Goal: Information Seeking & Learning: Learn about a topic

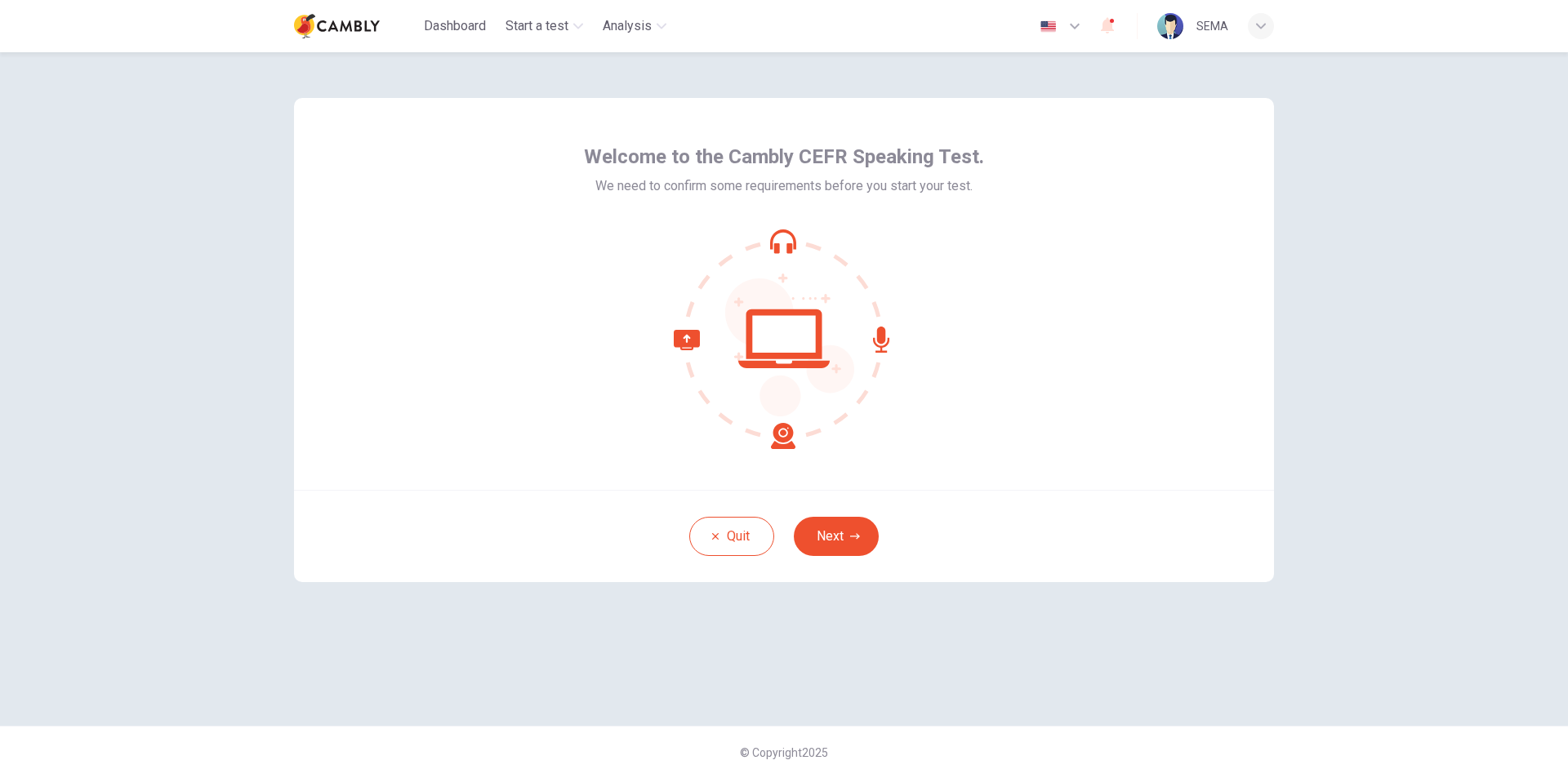
click at [1036, 645] on div "Welcome to the Cambly CEFR Speaking Test. We need to confirm some requirements …" at bounding box center [784, 389] width 1032 height 673
click at [858, 536] on icon "button" at bounding box center [855, 536] width 10 height 6
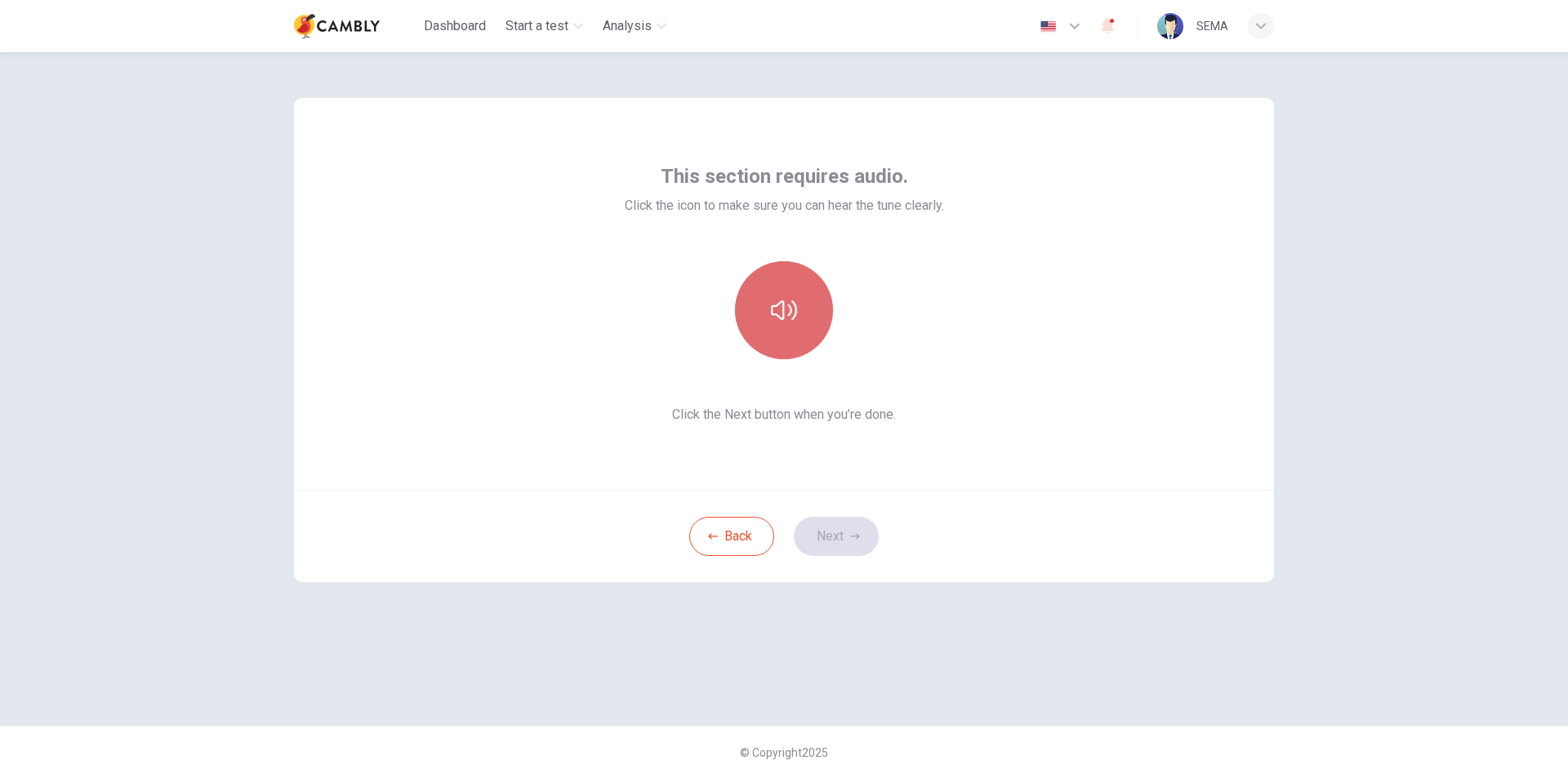
click at [779, 299] on icon "button" at bounding box center [784, 310] width 26 height 26
click at [838, 529] on button "Next" at bounding box center [835, 537] width 85 height 40
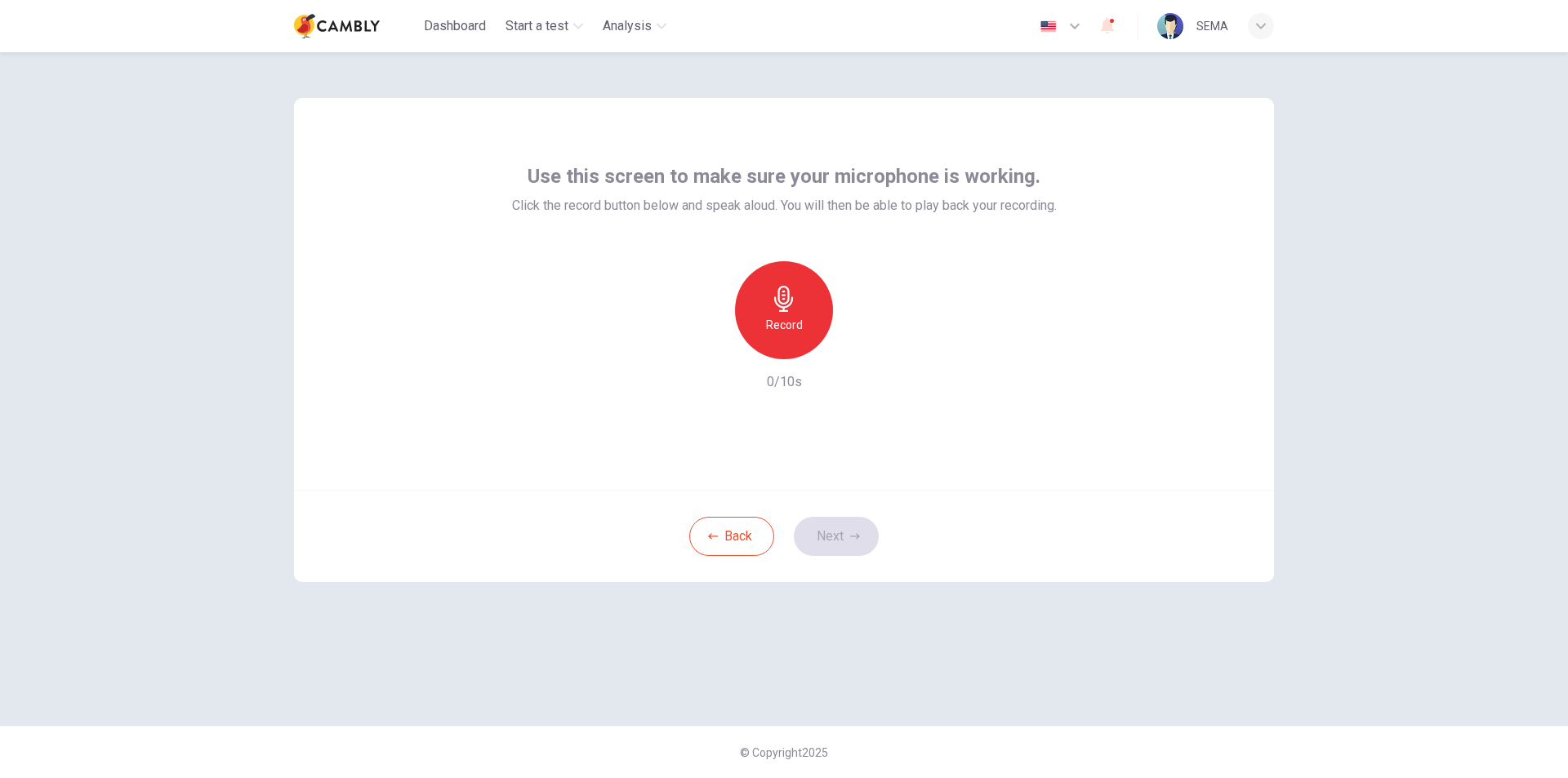
click at [789, 285] on div "Record" at bounding box center [784, 310] width 98 height 98
click at [789, 285] on div "Stop" at bounding box center [784, 310] width 98 height 98
click at [789, 285] on div "Record" at bounding box center [784, 310] width 98 height 98
click at [837, 543] on button "Next" at bounding box center [835, 537] width 85 height 40
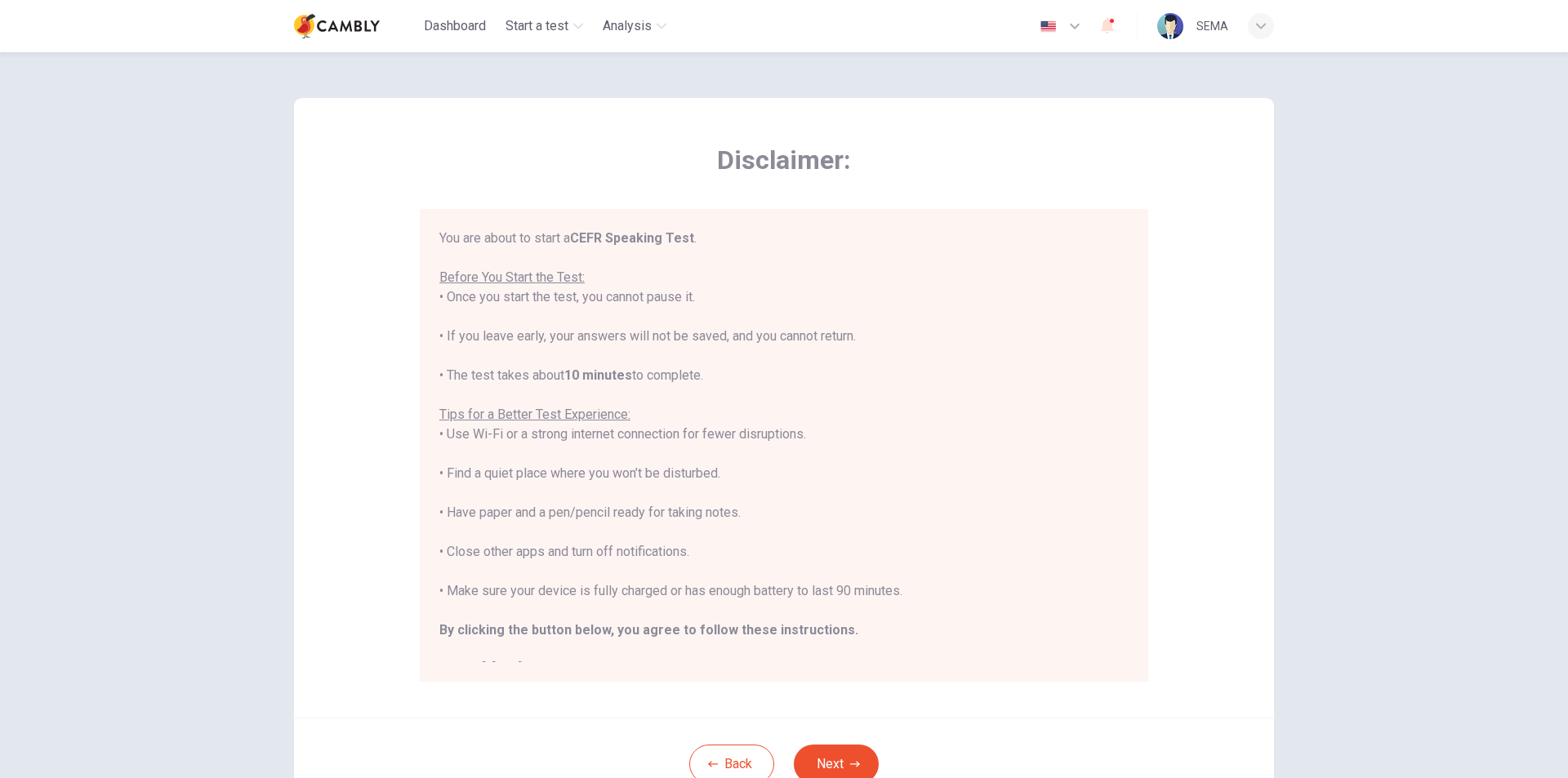
scroll to position [19, 0]
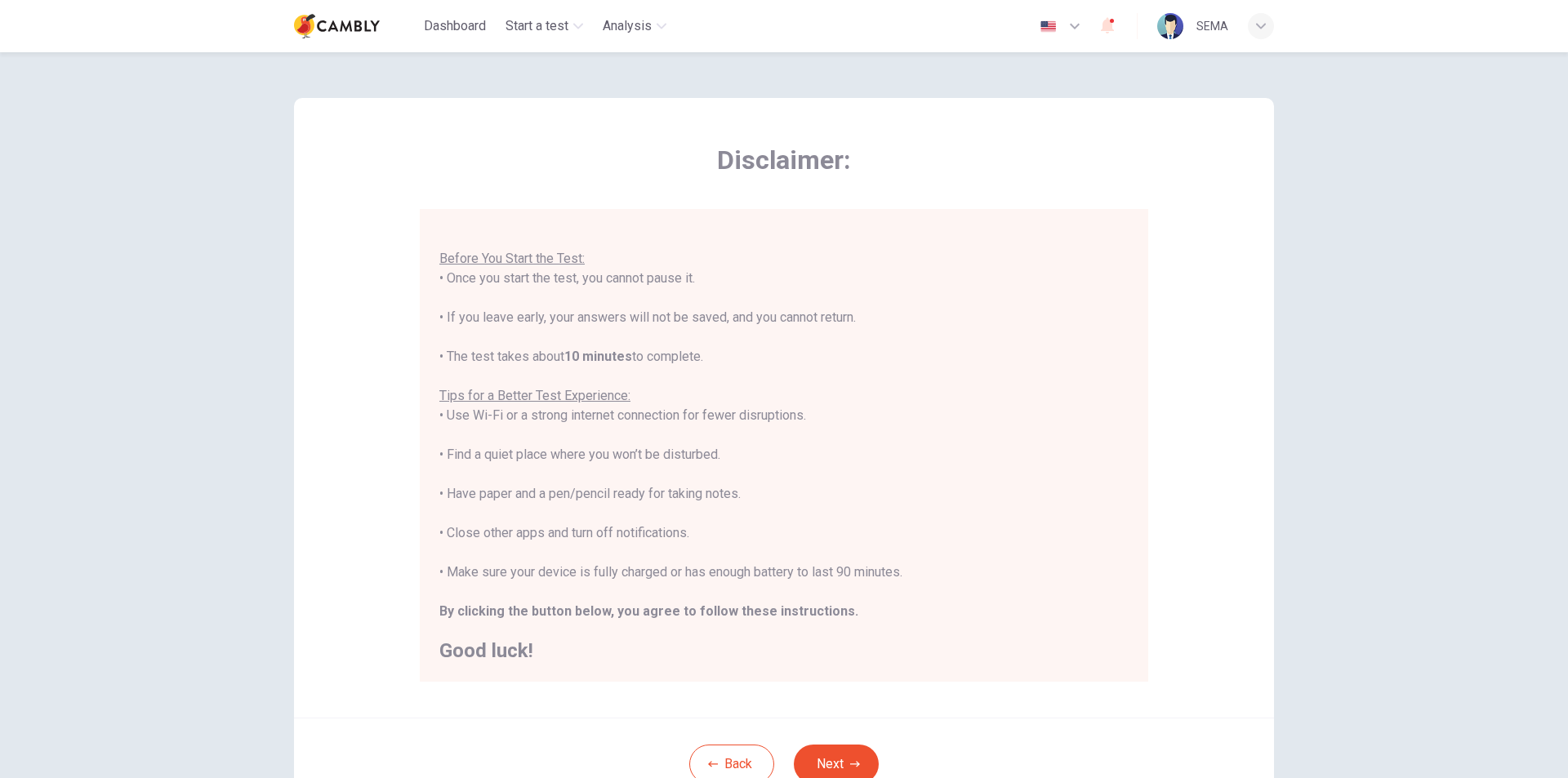
drag, startPoint x: 530, startPoint y: 416, endPoint x: 750, endPoint y: 461, distance: 224.6
click at [750, 461] on div "You are about to start a CEFR Speaking Test . Before You Start the Test: • Once…" at bounding box center [784, 436] width 689 height 451
click at [519, 491] on div "You are about to start a CEFR Speaking Test . Before You Start the Test: • Once…" at bounding box center [784, 436] width 689 height 451
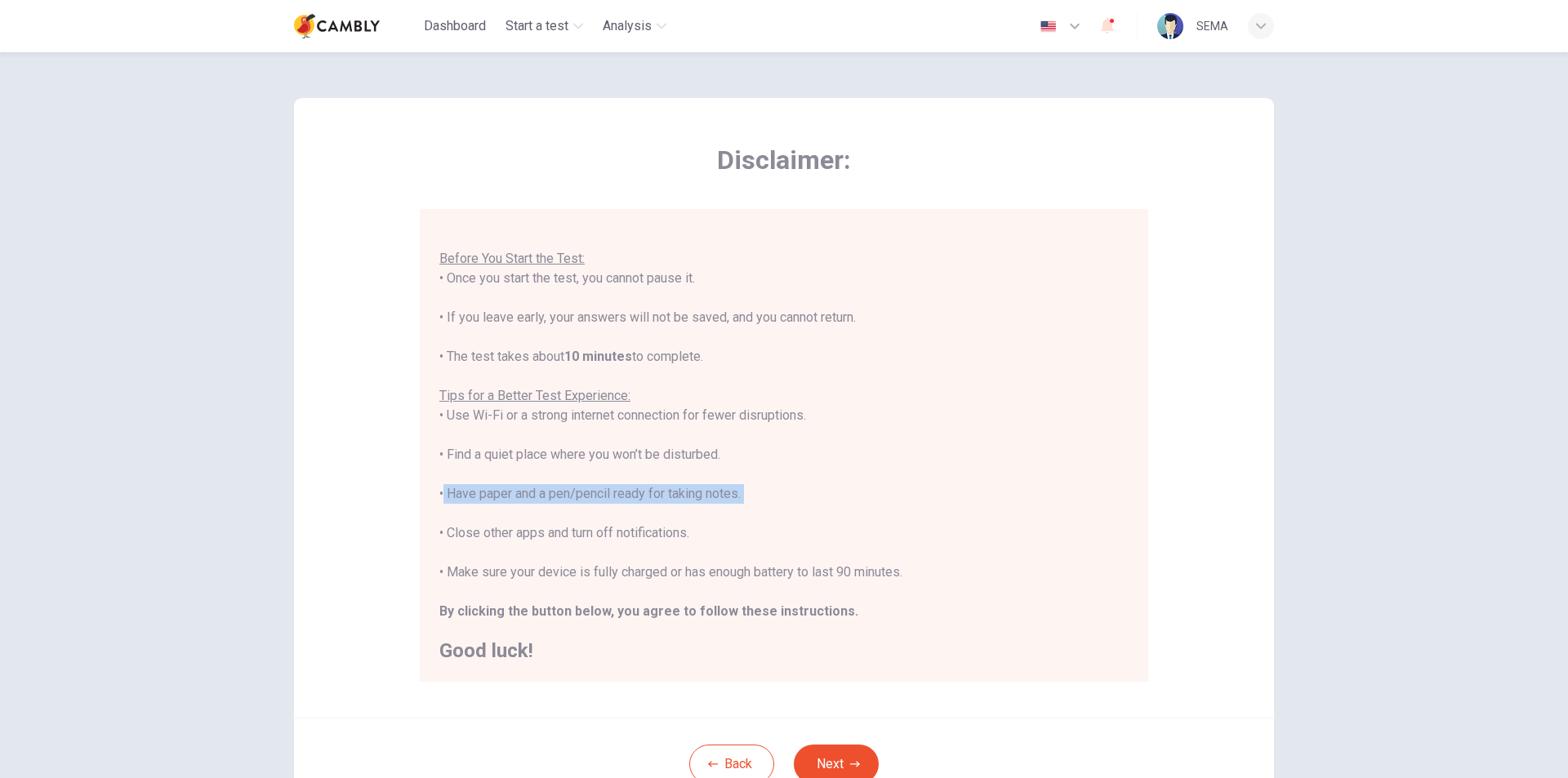
click at [519, 491] on div "You are about to start a CEFR Speaking Test . Before You Start the Test: • Once…" at bounding box center [784, 436] width 689 height 451
click at [589, 509] on div "You are about to start a CEFR Speaking Test . Before You Start the Test: • Once…" at bounding box center [784, 436] width 689 height 451
click at [694, 573] on div "You are about to start a CEFR Speaking Test . Before You Start the Test: • Once…" at bounding box center [784, 436] width 689 height 451
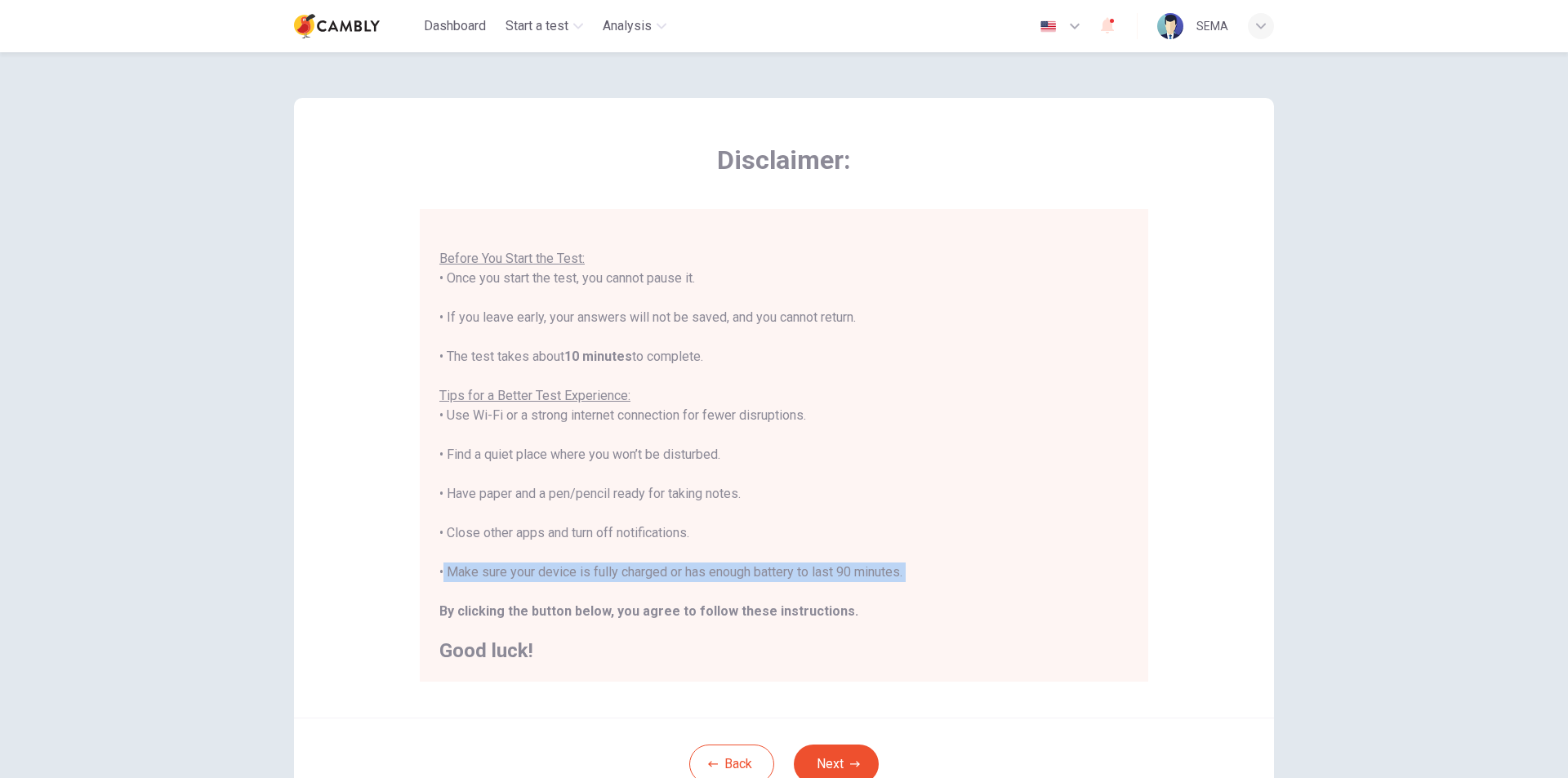
click at [694, 573] on div "You are about to start a CEFR Speaking Test . Before You Start the Test: • Once…" at bounding box center [784, 436] width 689 height 451
click at [793, 590] on div "You are about to start a CEFR Speaking Test . Before You Start the Test: • Once…" at bounding box center [784, 436] width 689 height 451
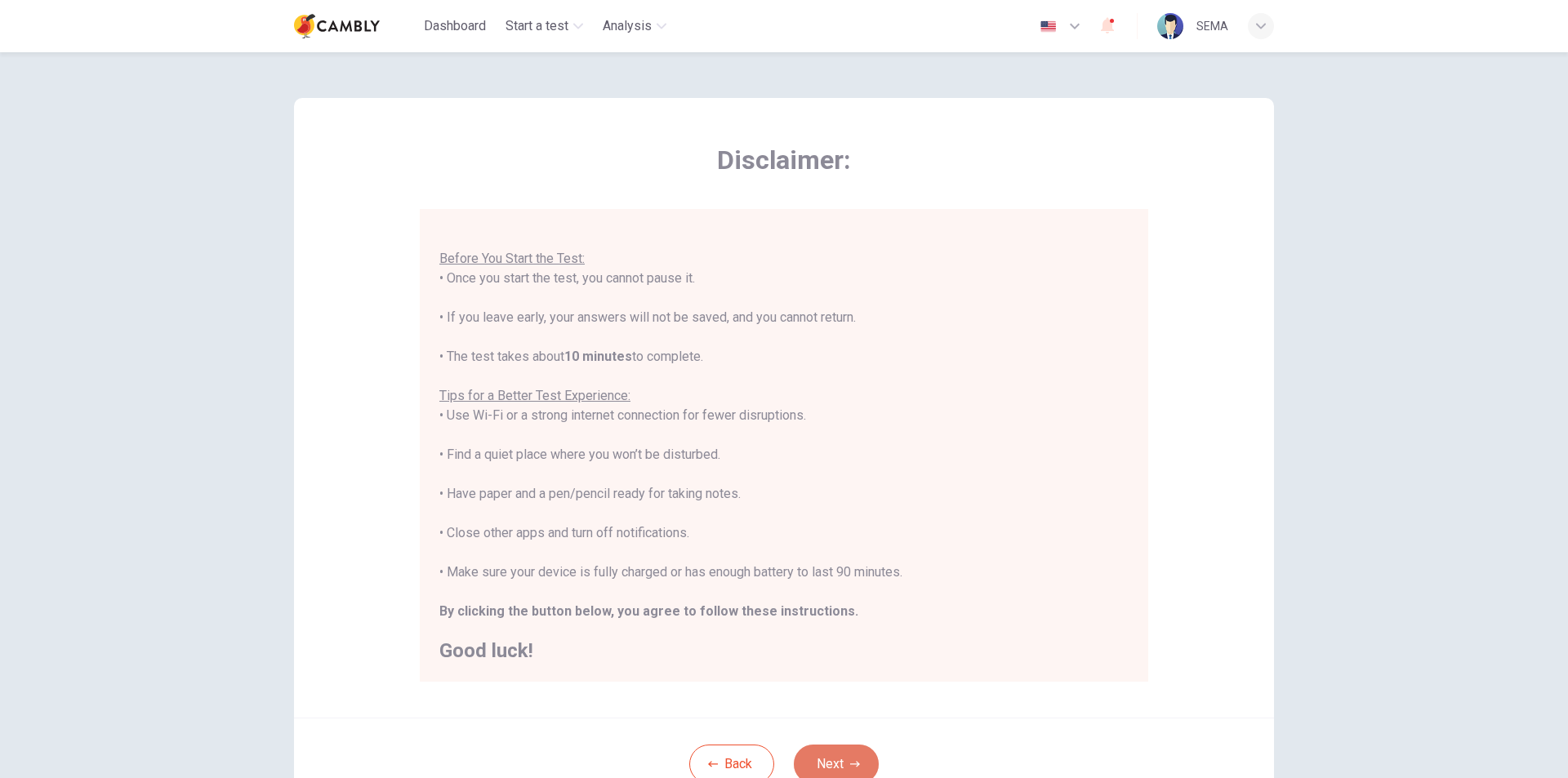
click at [835, 751] on button "Next" at bounding box center [835, 765] width 85 height 40
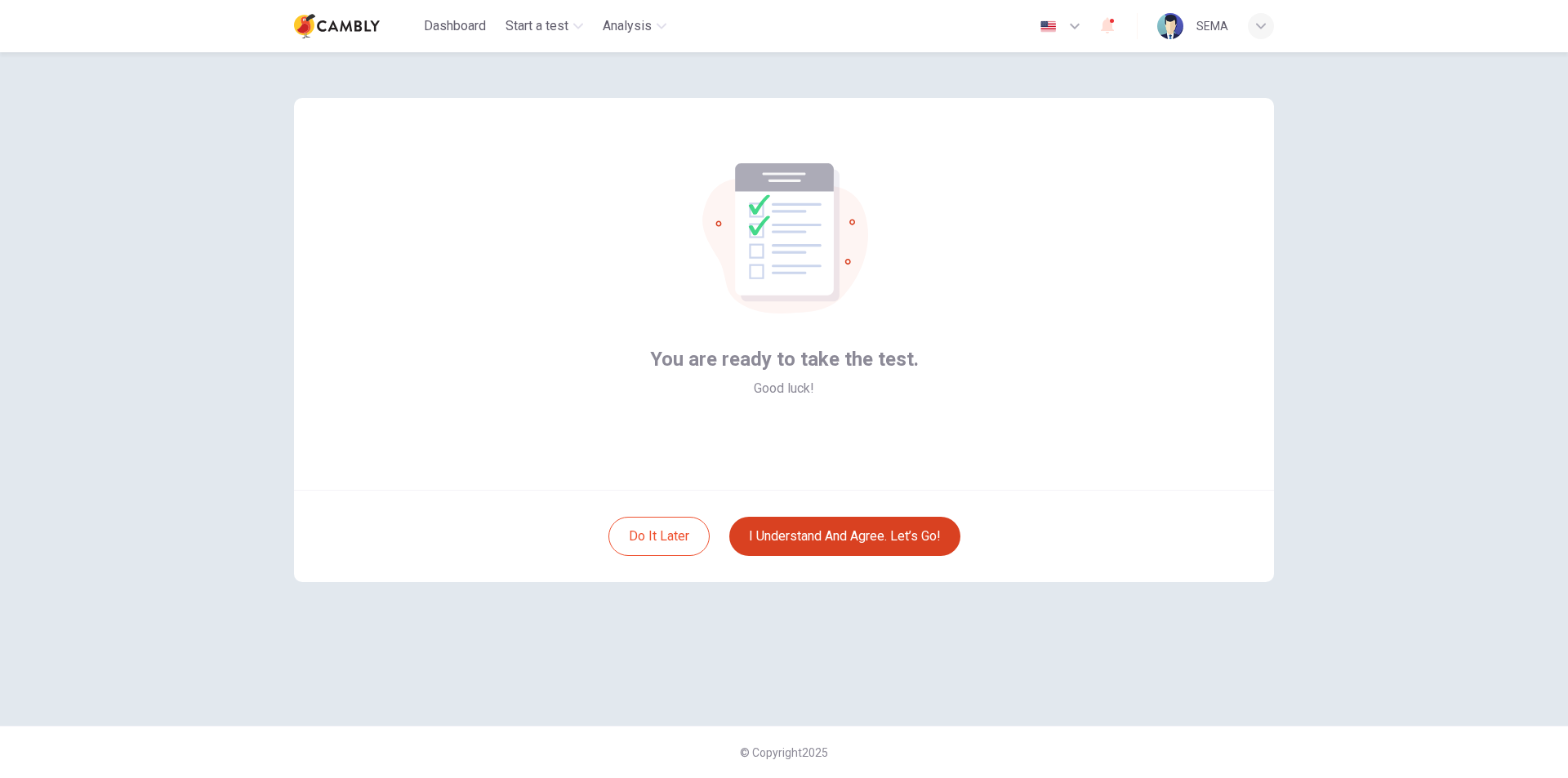
click at [807, 532] on button "I understand and agree. Let’s go!" at bounding box center [844, 537] width 231 height 40
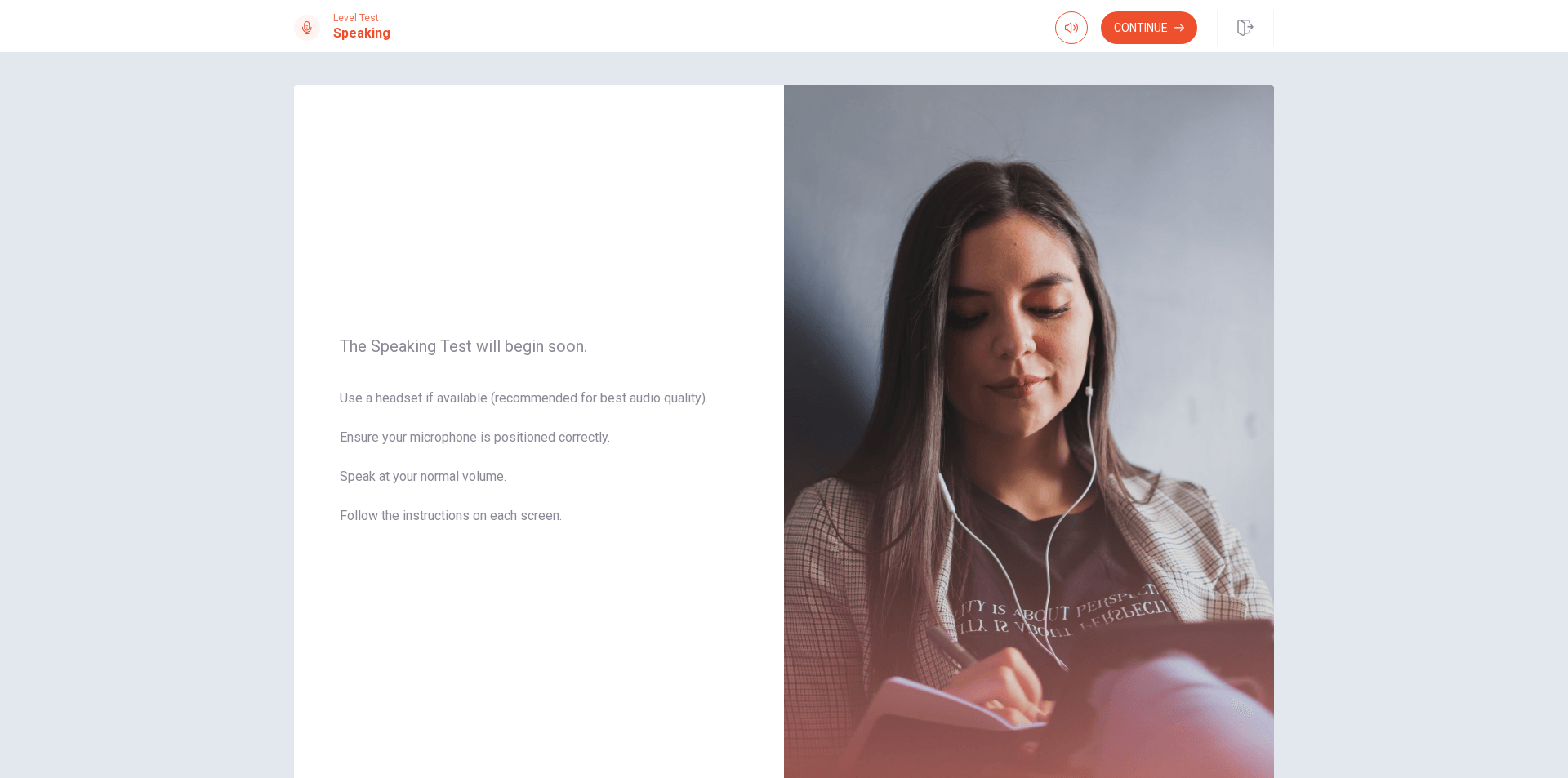
scroll to position [104, 0]
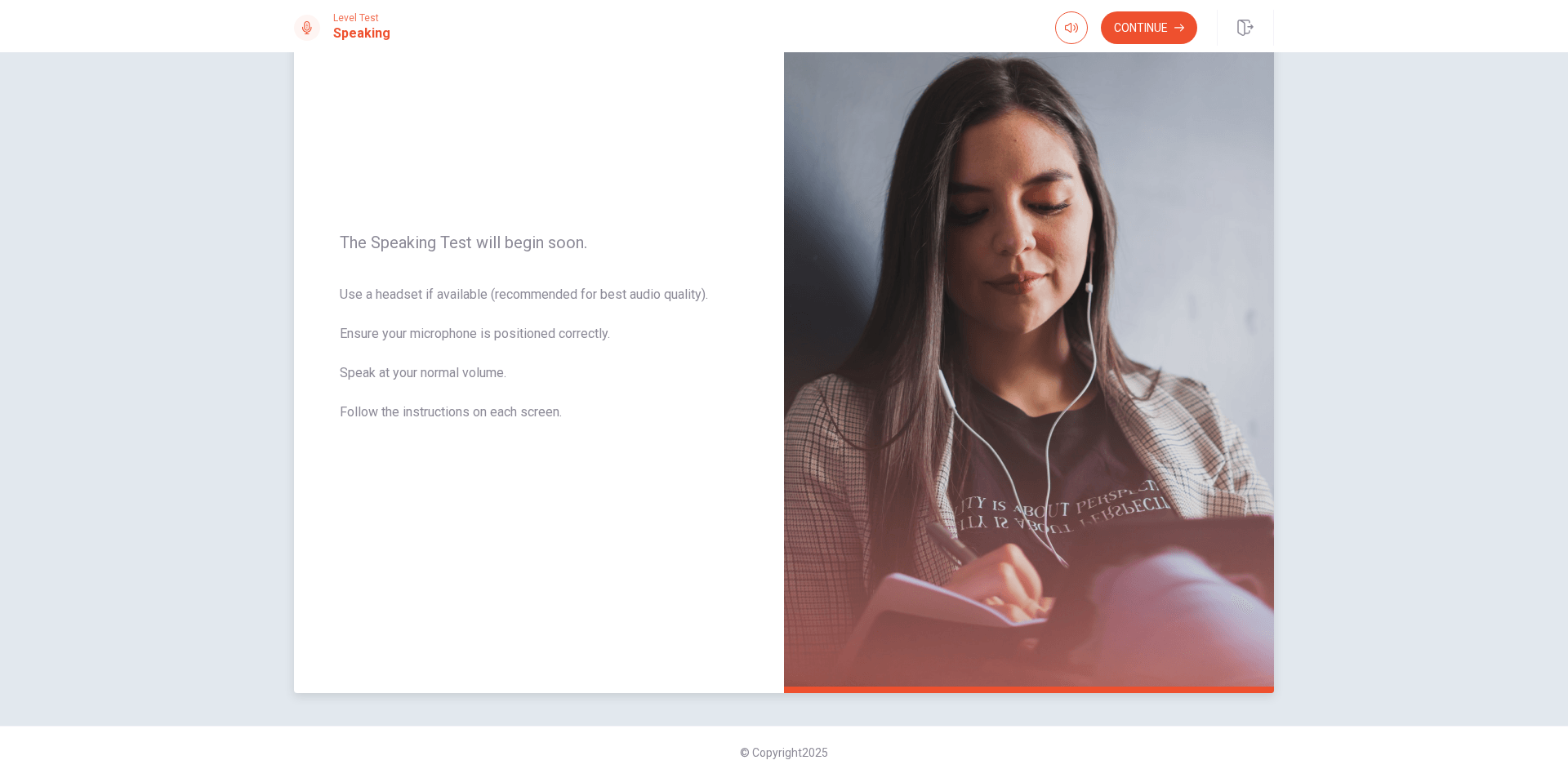
click at [449, 290] on span "Use a headset if available (recommended for best audio quality). Ensure your mi…" at bounding box center [539, 363] width 398 height 156
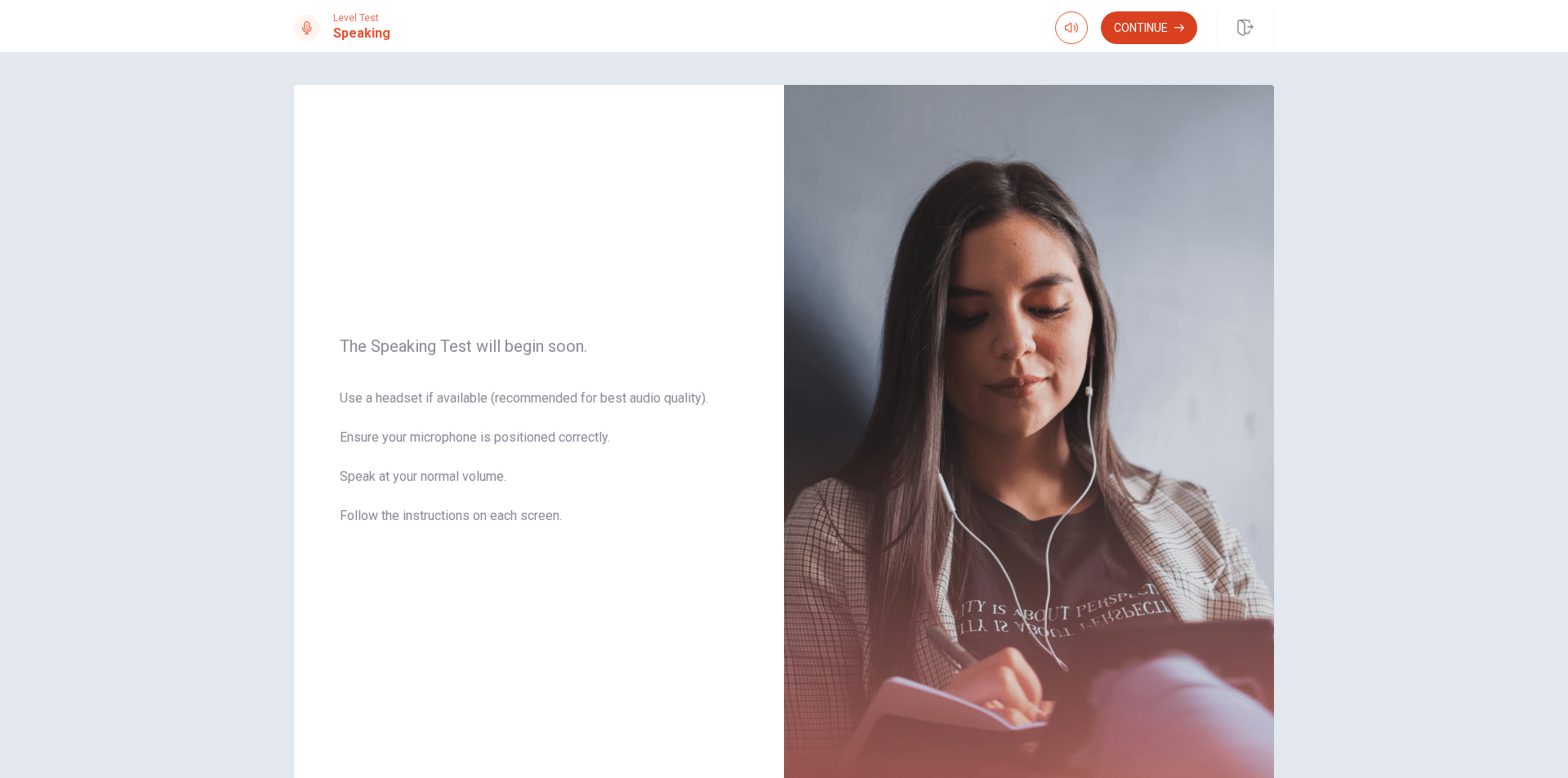
click at [1127, 22] on button "Continue" at bounding box center [1148, 28] width 96 height 33
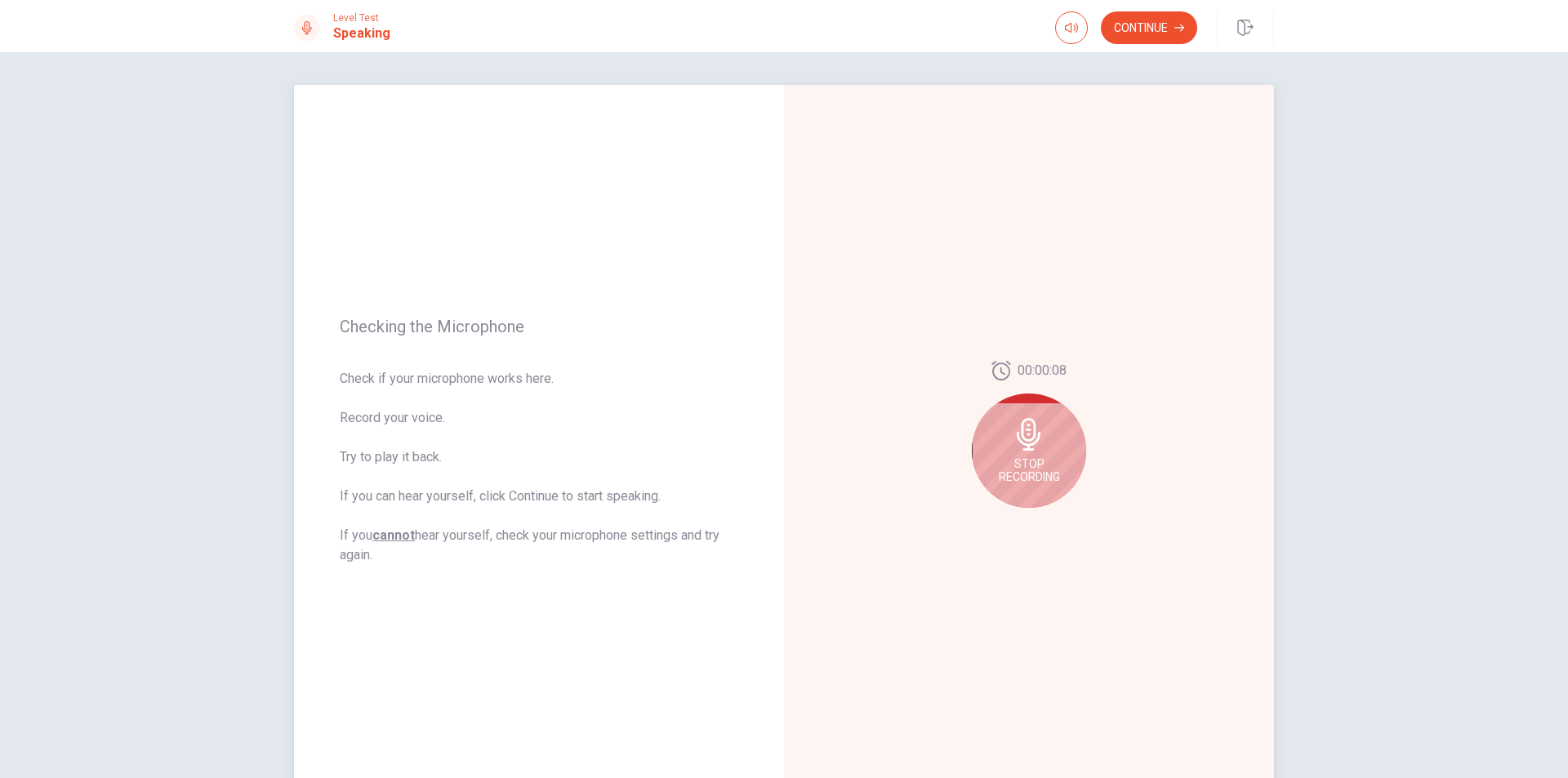
click at [1045, 453] on div "Stop Recording" at bounding box center [1028, 450] width 114 height 114
click at [1045, 453] on div at bounding box center [1028, 439] width 114 height 114
click at [1036, 517] on button "Play Audio" at bounding box center [1047, 521] width 23 height 23
click at [648, 537] on span "Check if your microphone works here. Record your voice. Try to play it back. If…" at bounding box center [539, 467] width 398 height 196
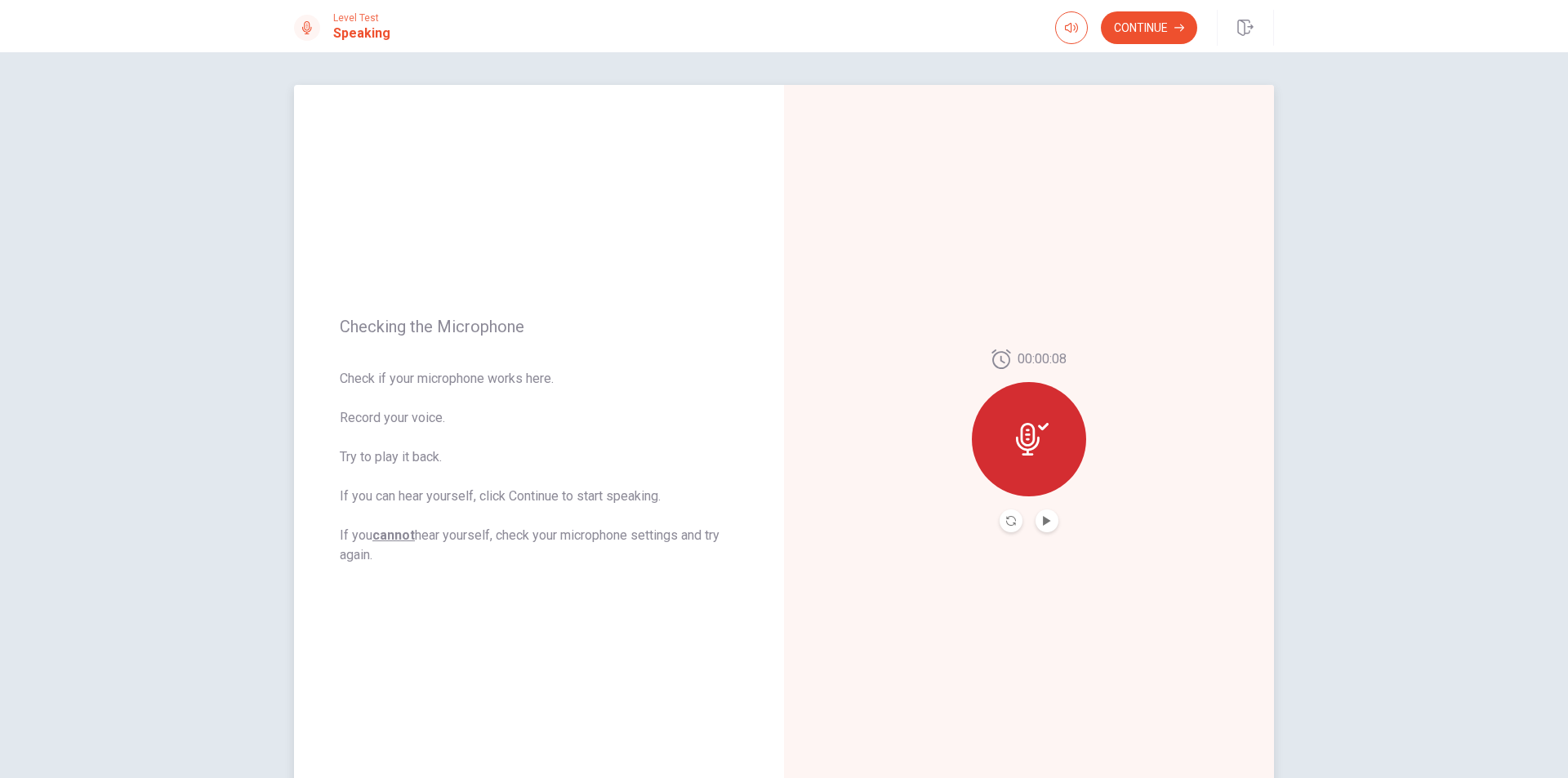
click at [648, 537] on span "Check if your microphone works here. Record your voice. Try to play it back. If…" at bounding box center [539, 467] width 398 height 196
click at [1036, 431] on icon at bounding box center [1032, 440] width 33 height 33
click at [999, 512] on button "Record Again" at bounding box center [1011, 521] width 23 height 23
click at [1030, 450] on icon at bounding box center [1028, 435] width 24 height 33
click at [1043, 528] on button "Play Audio" at bounding box center [1047, 521] width 23 height 23
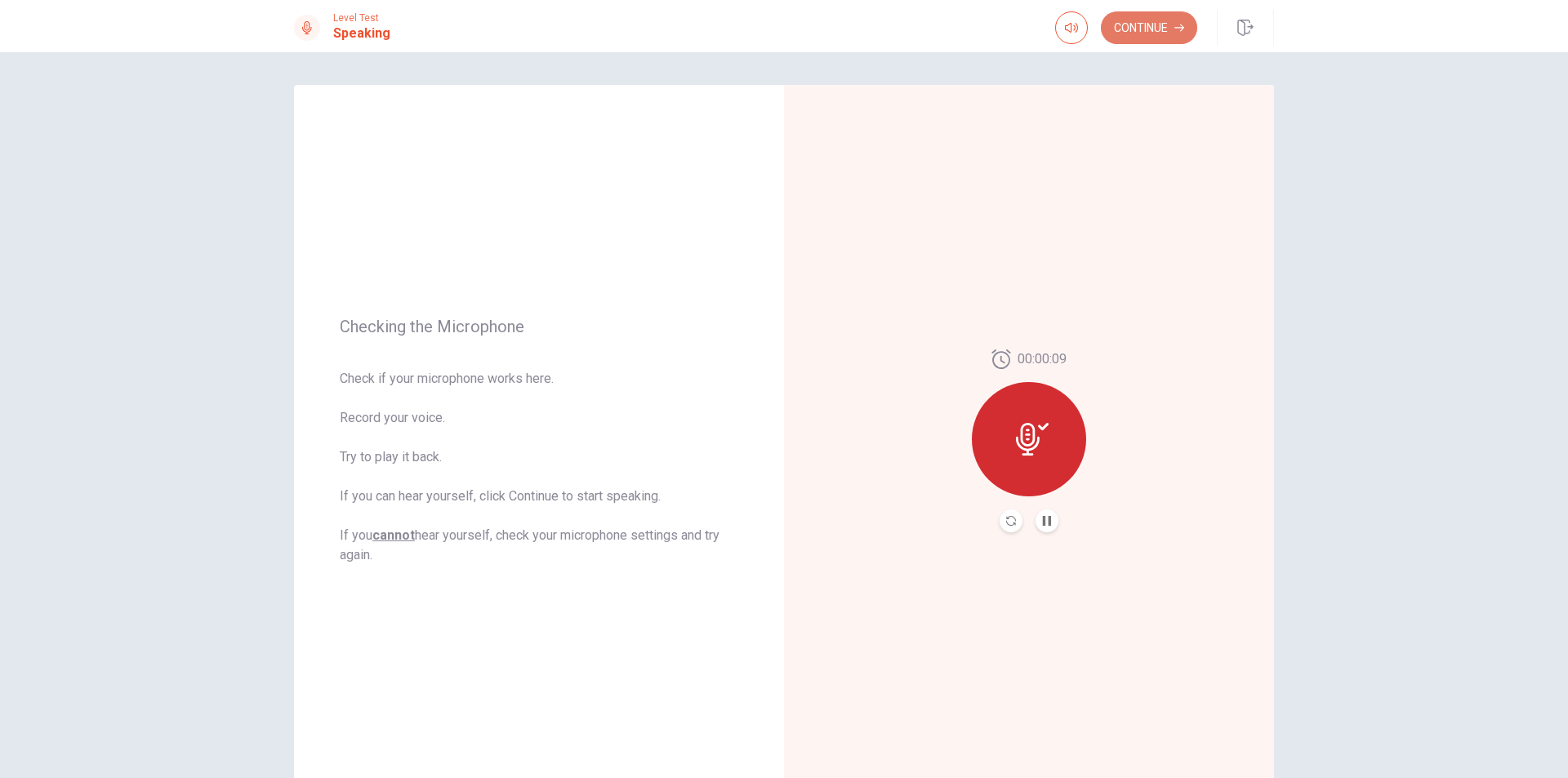
click at [1144, 20] on button "Continue" at bounding box center [1148, 28] width 96 height 33
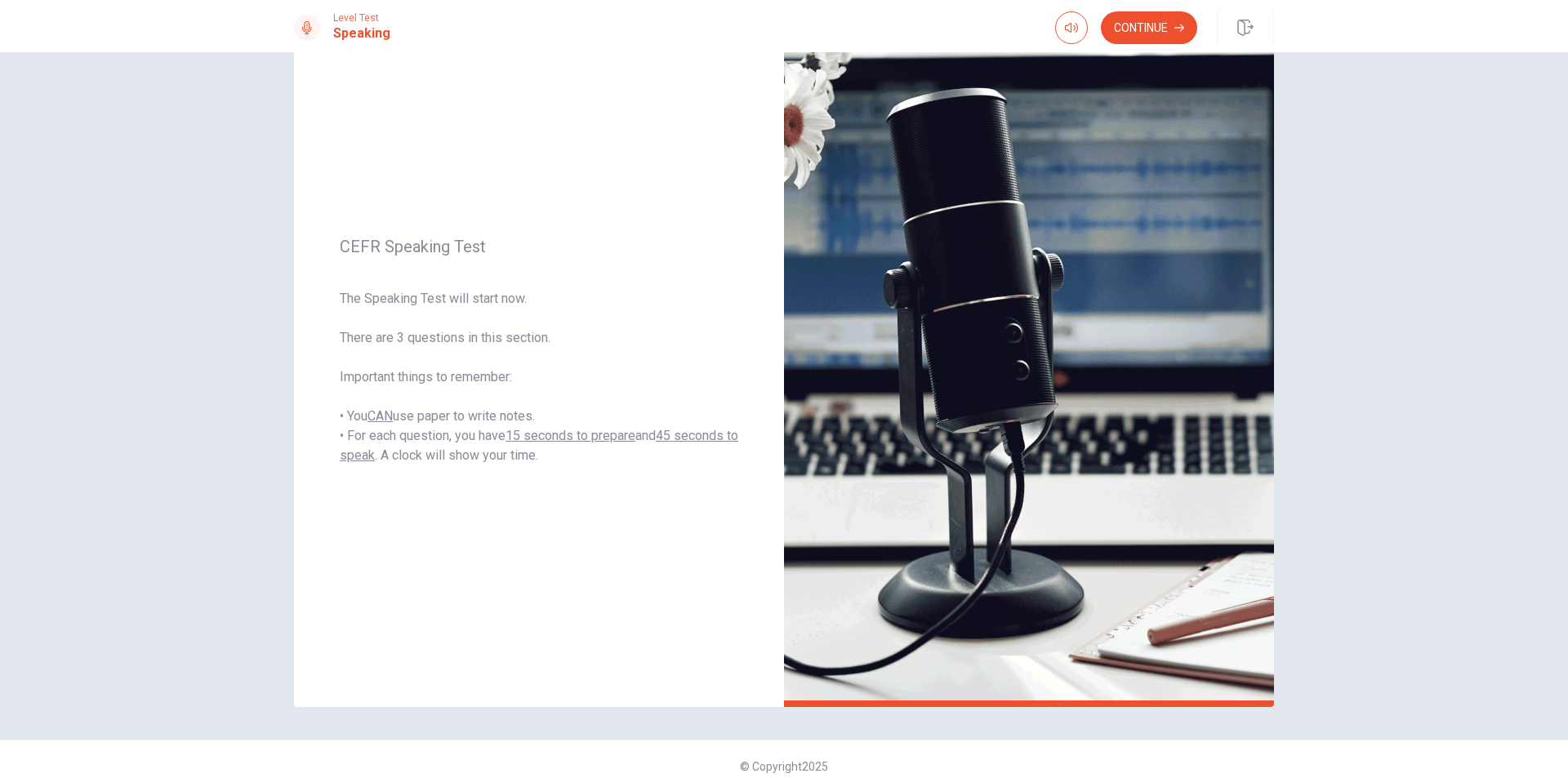
scroll to position [104, 0]
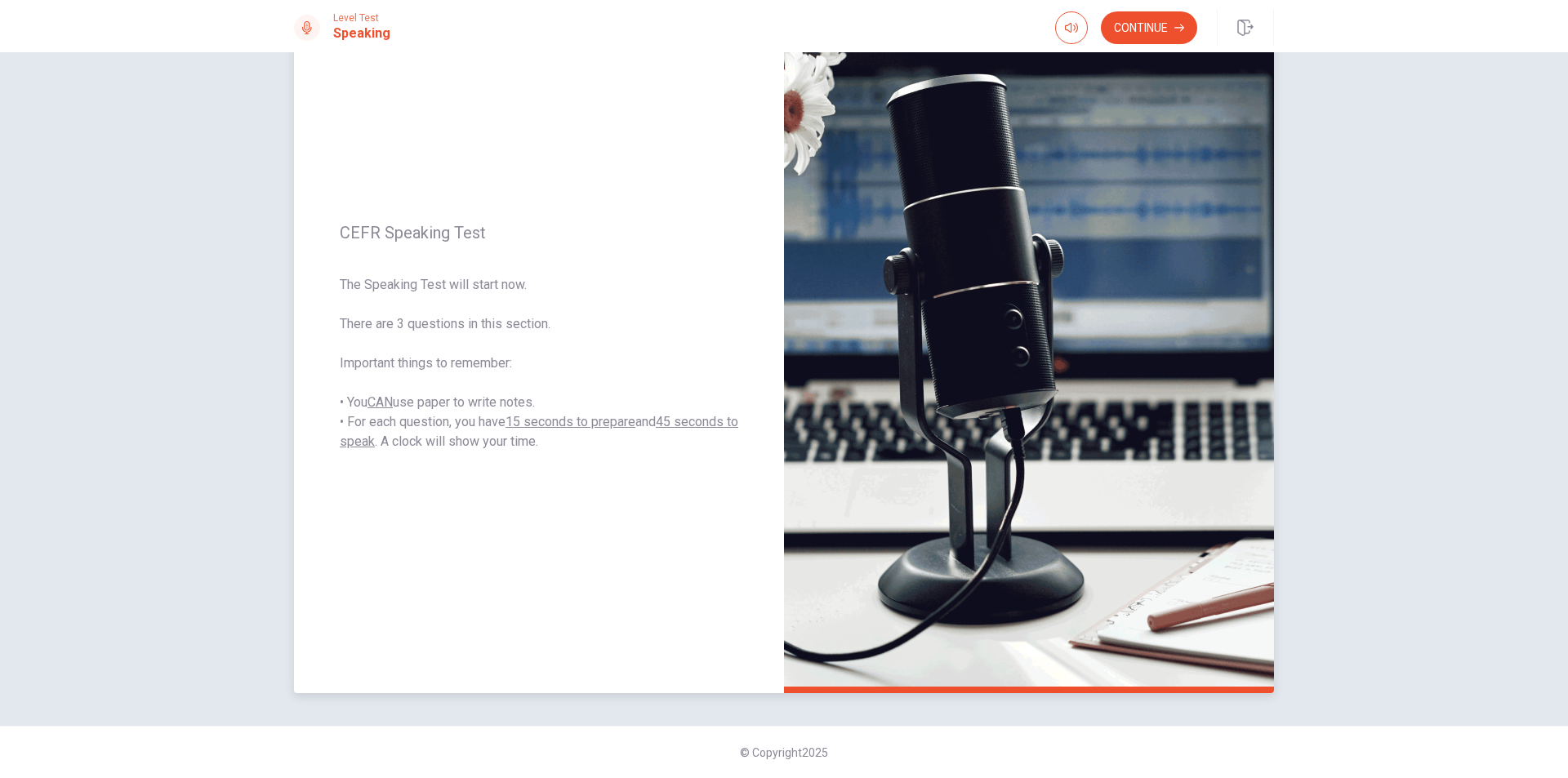
click at [412, 281] on span "The Speaking Test will start now. There are 3 questions in this section. Import…" at bounding box center [539, 363] width 398 height 176
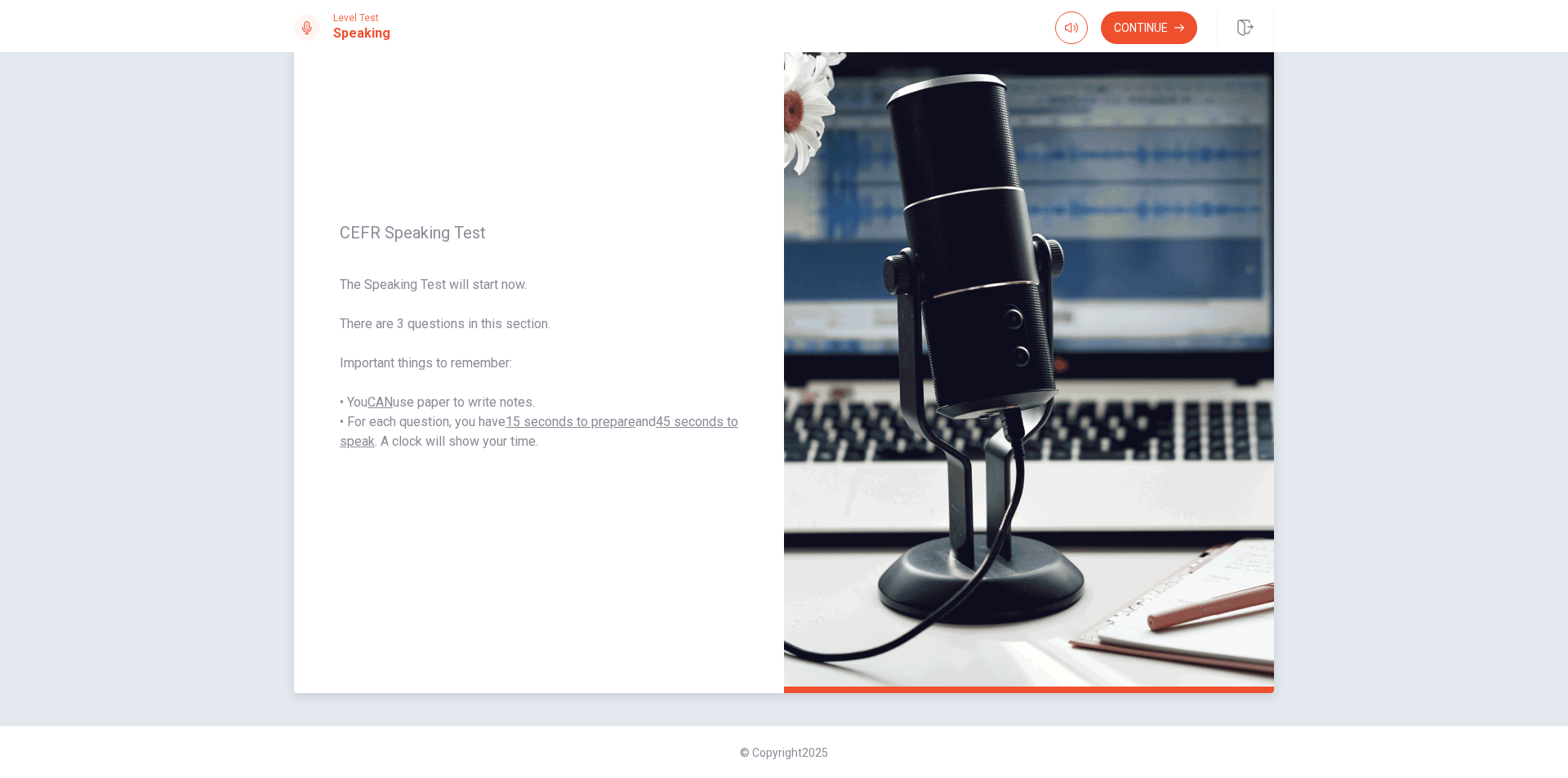
click at [392, 364] on span "The Speaking Test will start now. There are 3 questions in this section. Import…" at bounding box center [539, 363] width 398 height 176
click at [488, 443] on span "The Speaking Test will start now. There are 3 questions in this section. Import…" at bounding box center [539, 363] width 398 height 176
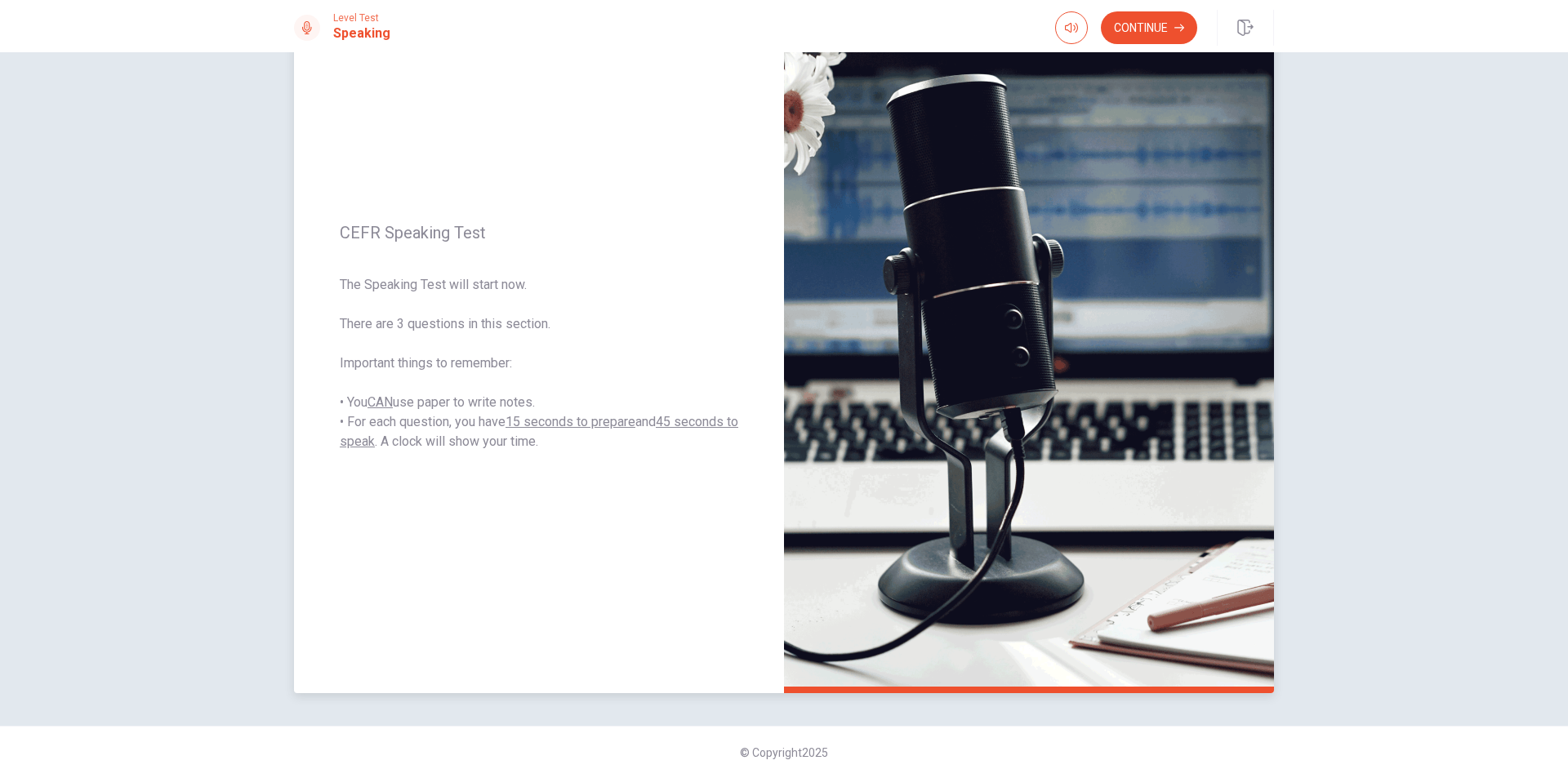
click at [488, 443] on span "The Speaking Test will start now. There are 3 questions in this section. Import…" at bounding box center [539, 363] width 398 height 176
click at [1162, 27] on button "Continue" at bounding box center [1148, 28] width 96 height 33
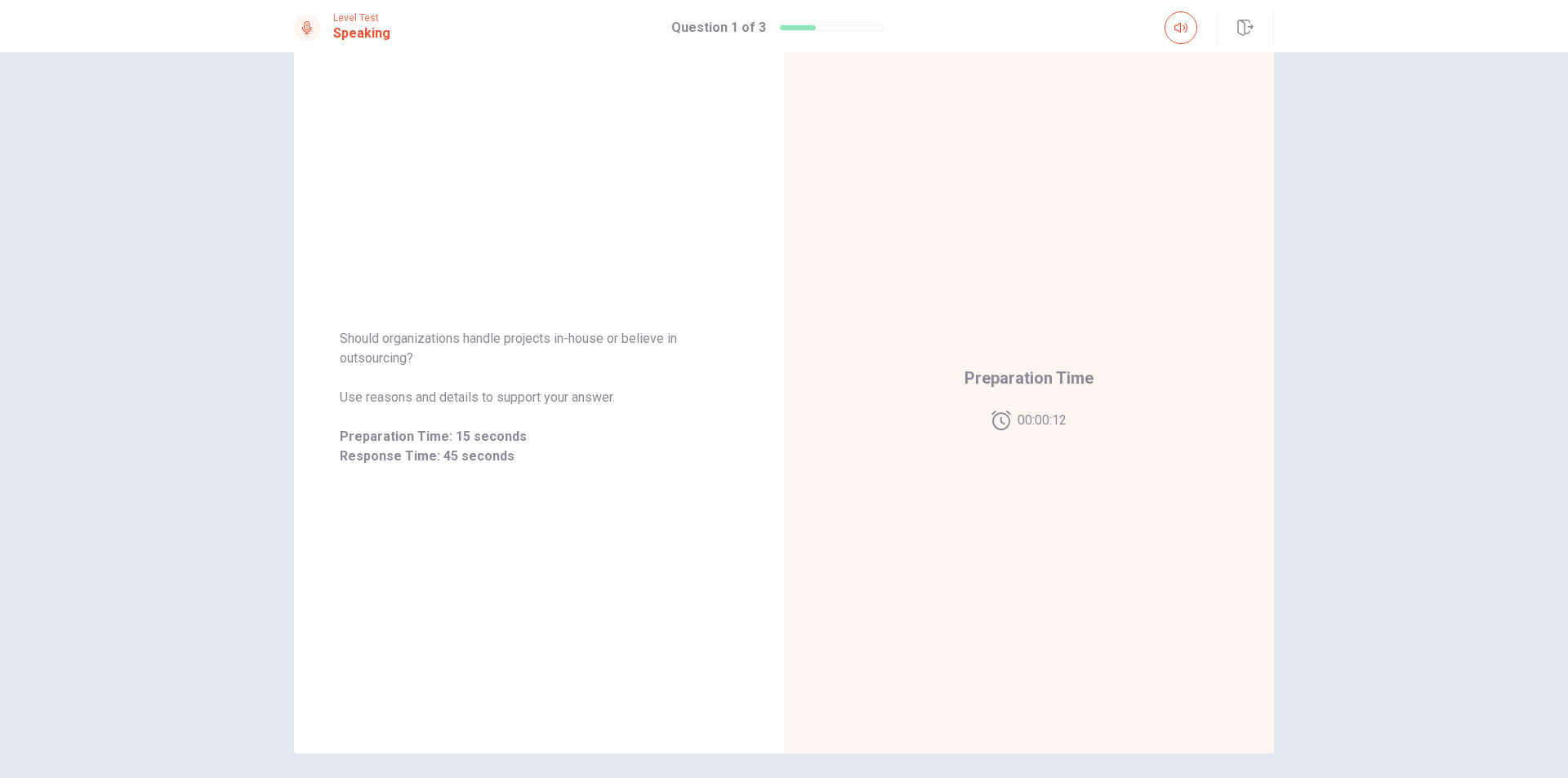
scroll to position [30, 0]
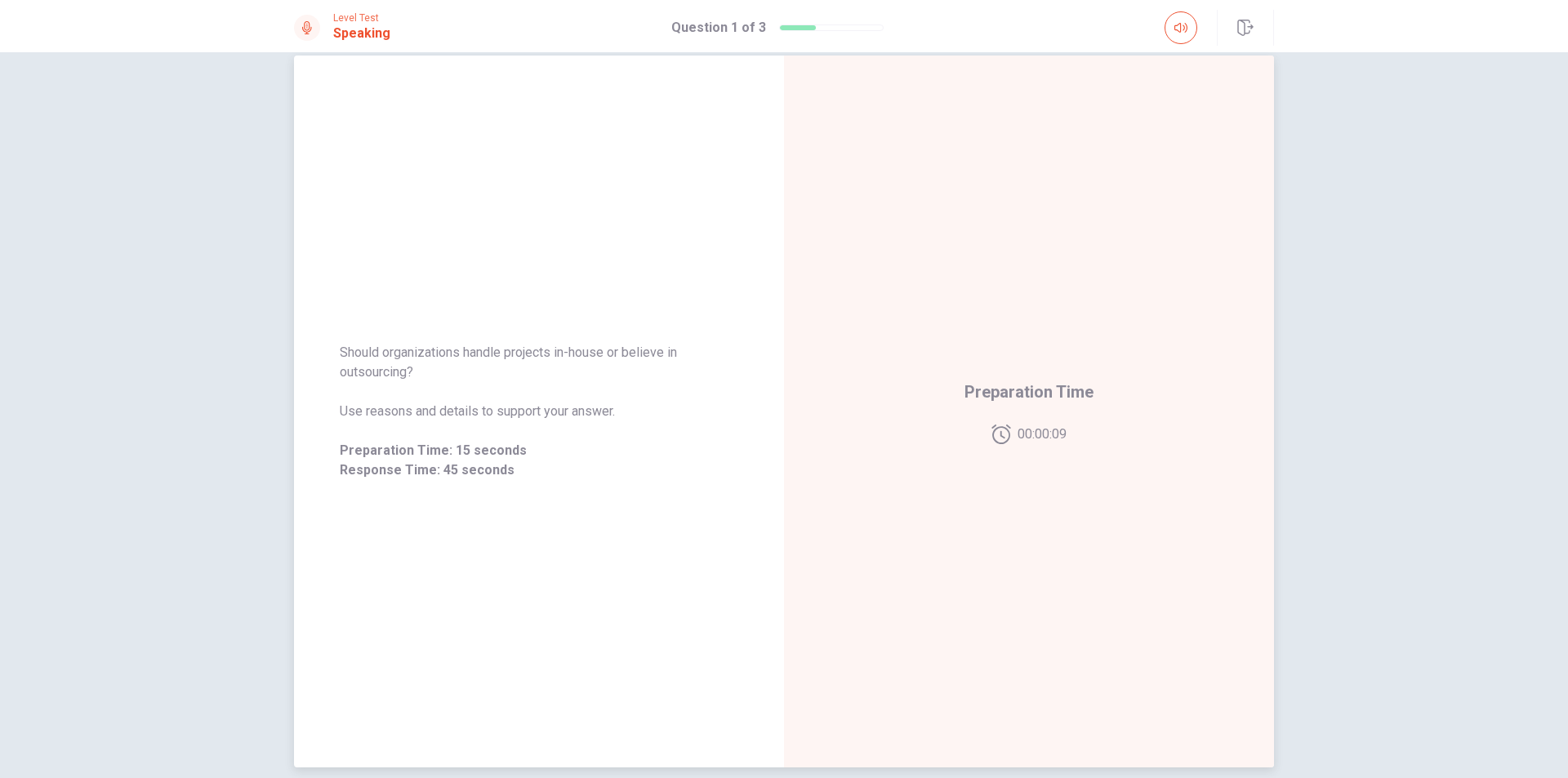
click at [418, 347] on span "Should organizations handle projects in-house or believe in outsourcing?" at bounding box center [539, 363] width 398 height 40
drag, startPoint x: 351, startPoint y: 352, endPoint x: 586, endPoint y: 460, distance: 258.6
click at [586, 460] on div "Should organizations handle projects in-house or believe in outsourcing? Use re…" at bounding box center [539, 412] width 398 height 137
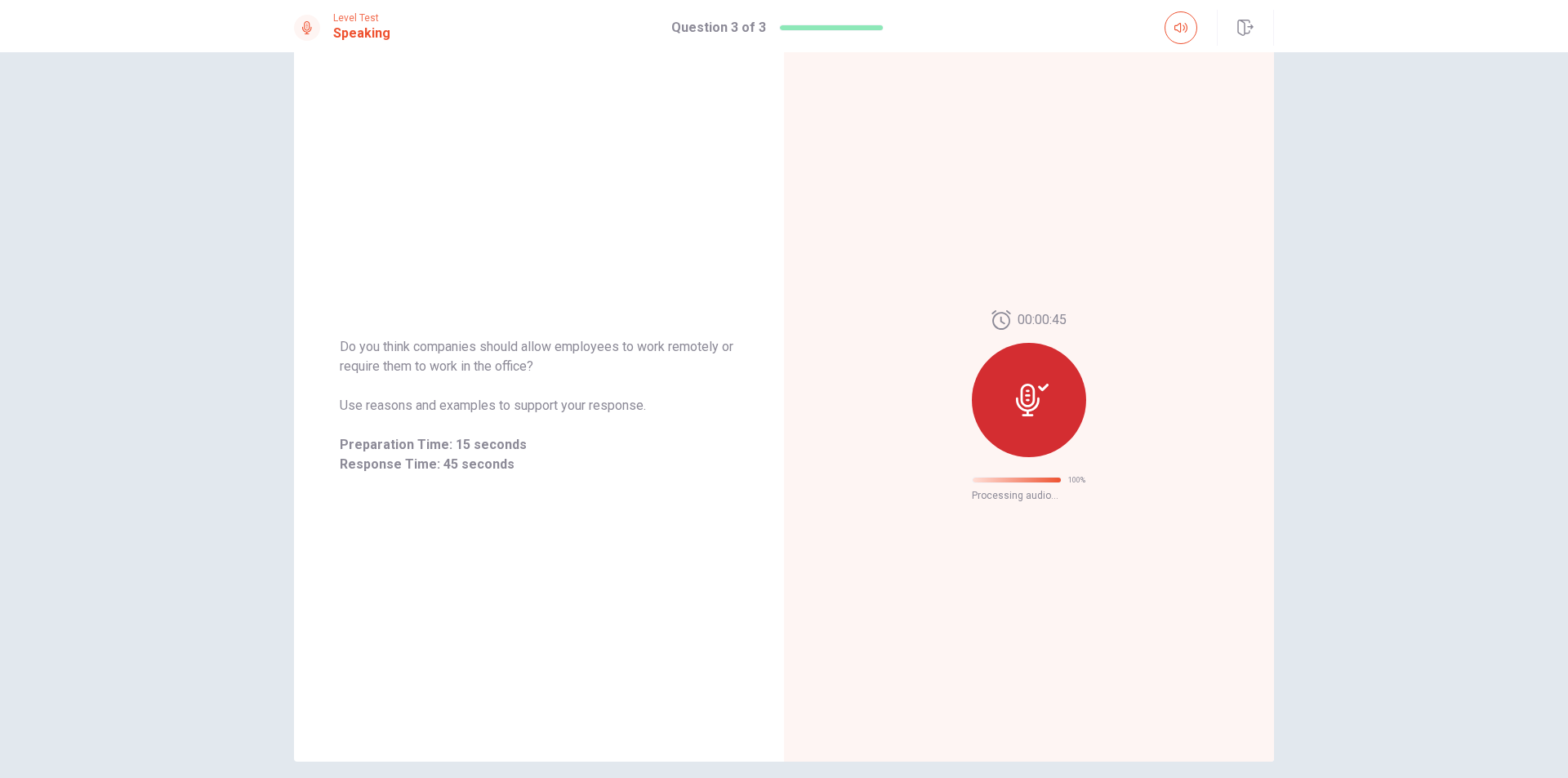
scroll to position [0, 0]
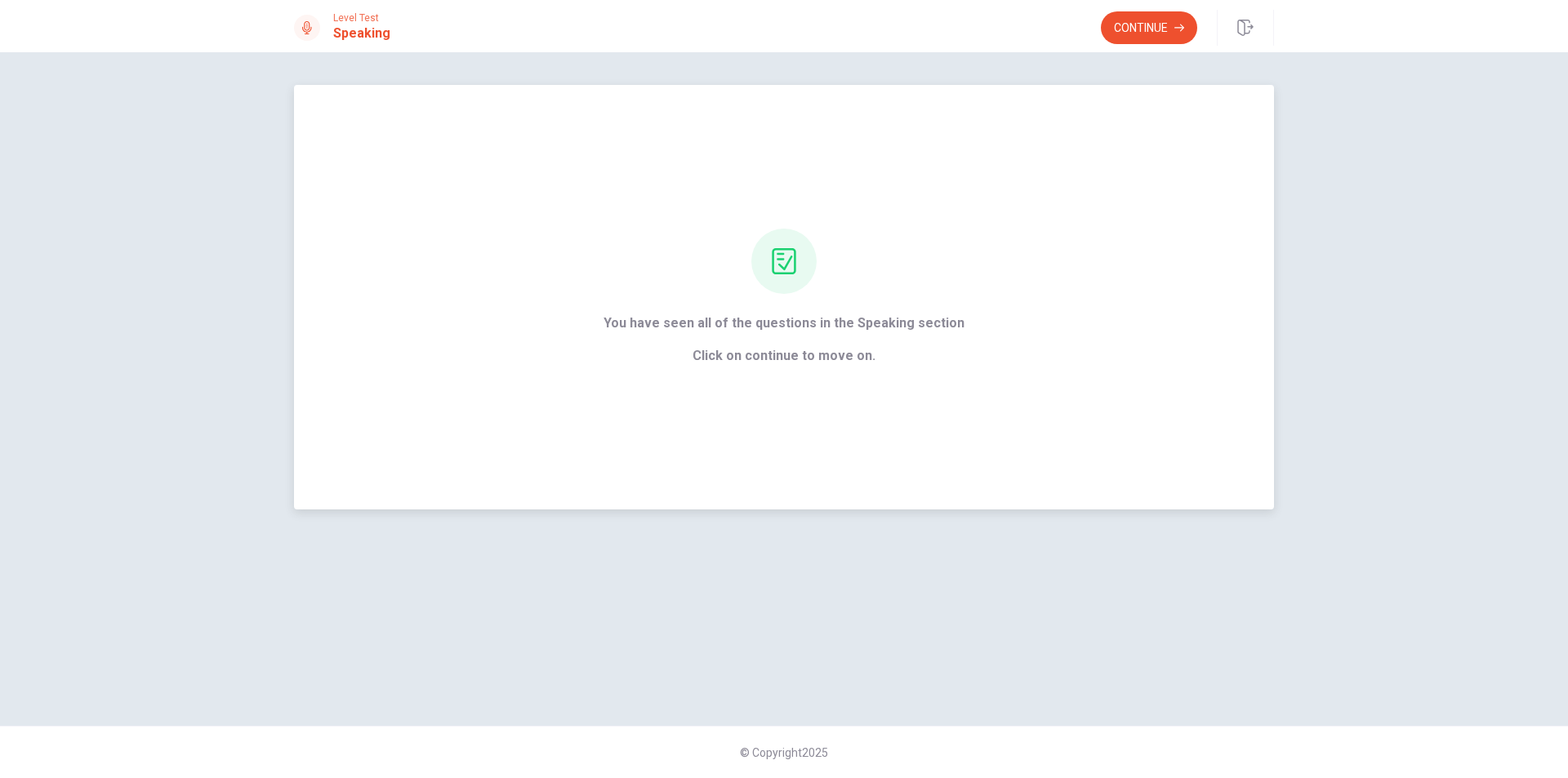
click at [795, 253] on icon at bounding box center [783, 262] width 24 height 26
click at [852, 359] on span "Click on continue to move on." at bounding box center [784, 356] width 361 height 20
click at [1131, 31] on button "Continue" at bounding box center [1148, 28] width 96 height 33
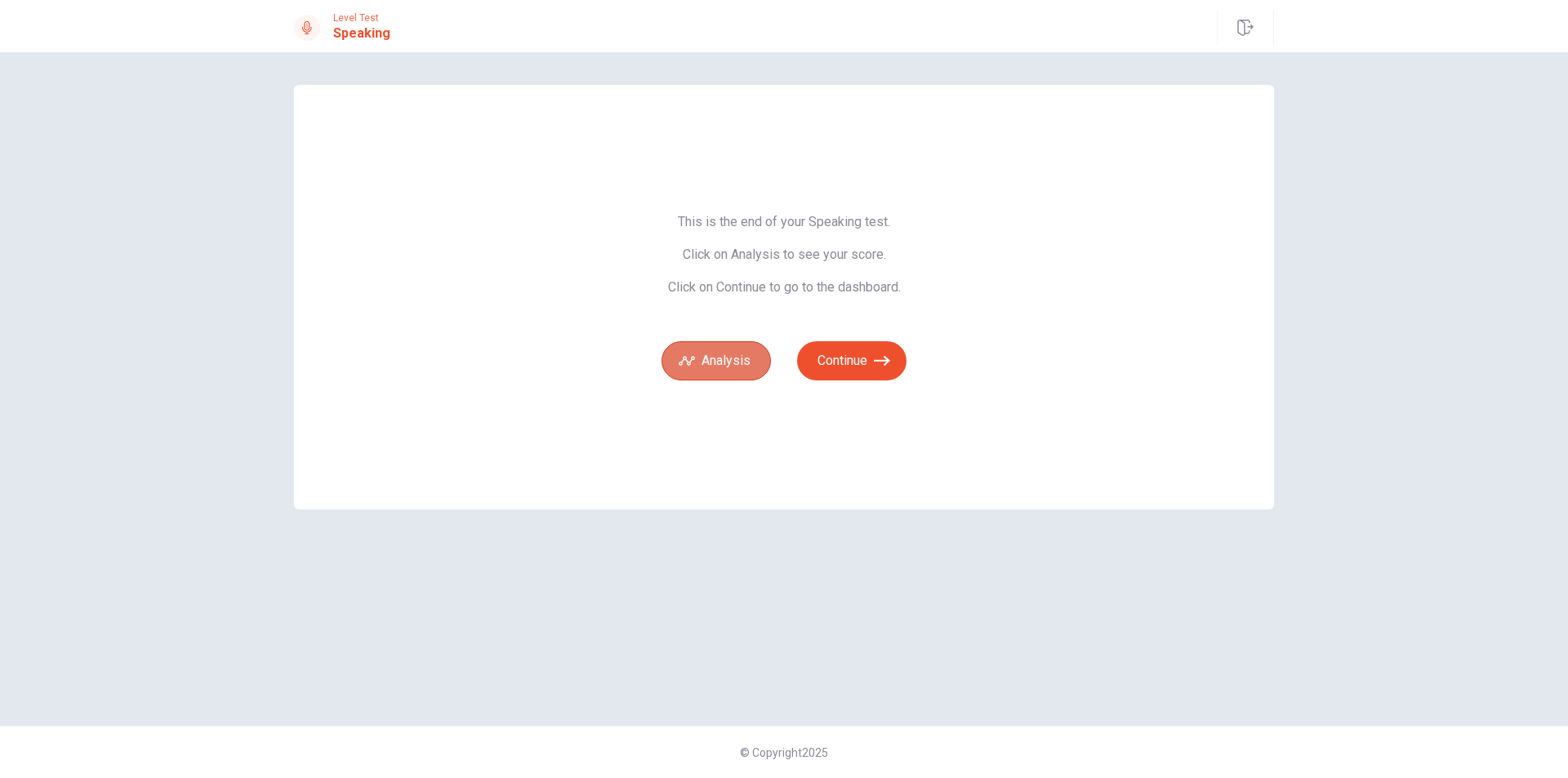
click at [714, 370] on button "Analysis" at bounding box center [715, 361] width 109 height 40
